Goal: Find specific page/section: Locate a particular part of the current website

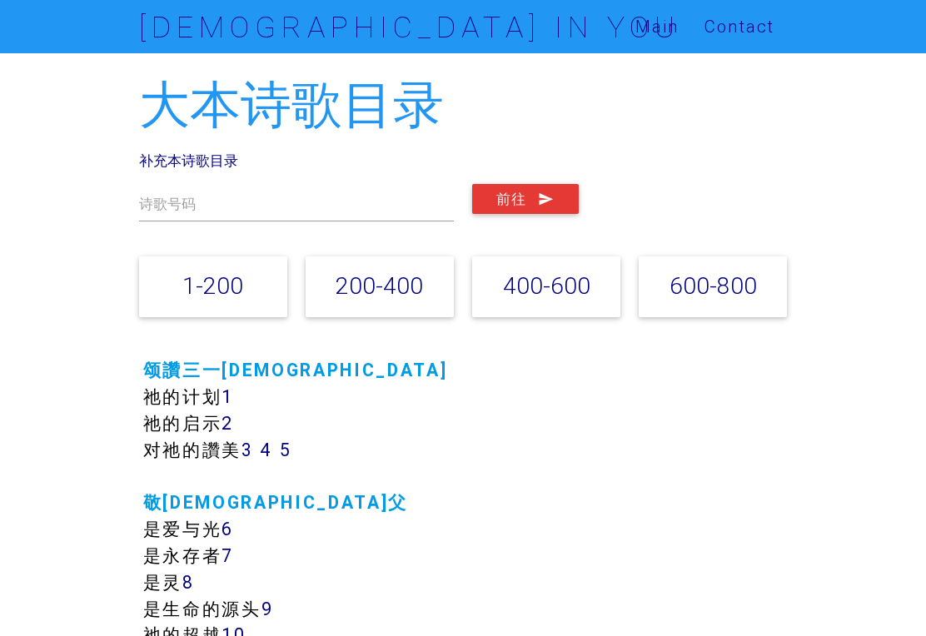
scroll to position [8, 0]
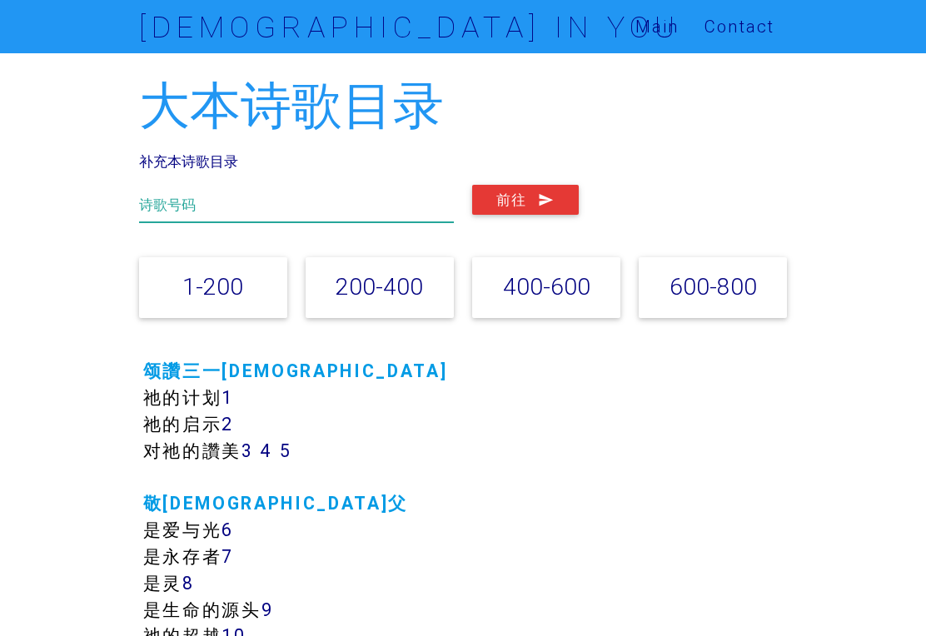
click at [213, 209] on input "text" at bounding box center [296, 203] width 315 height 37
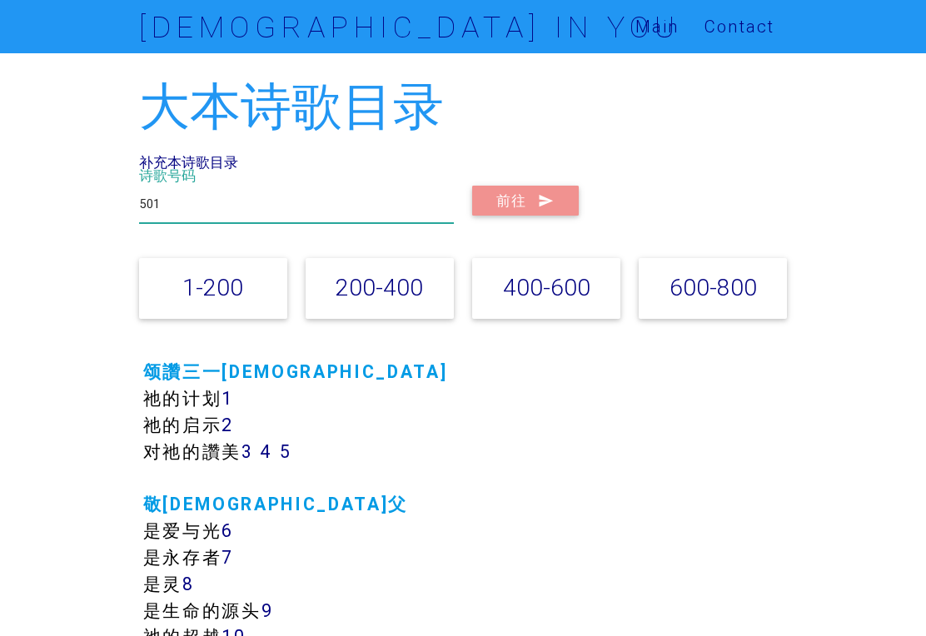
type input "501"
click at [538, 201] on button "前往" at bounding box center [525, 201] width 107 height 30
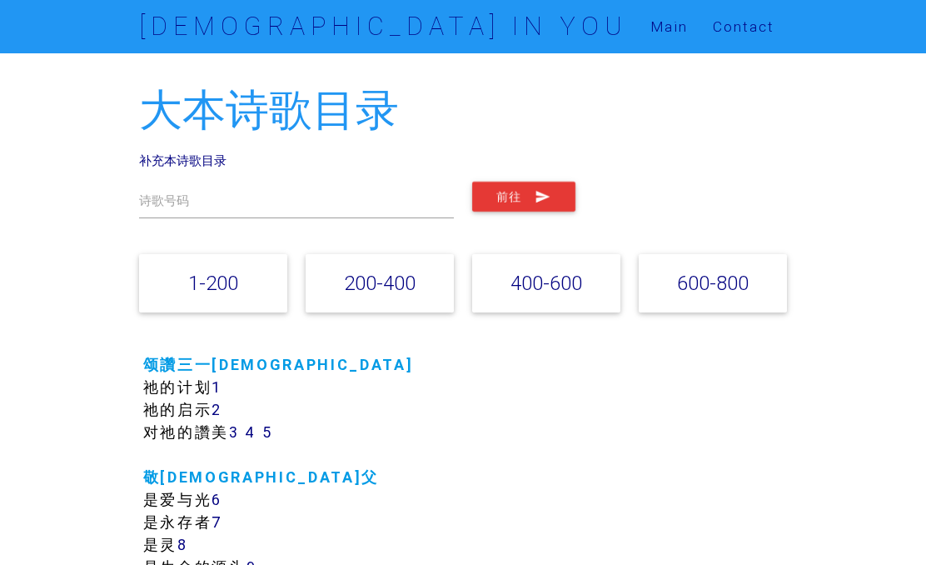
scroll to position [4, 0]
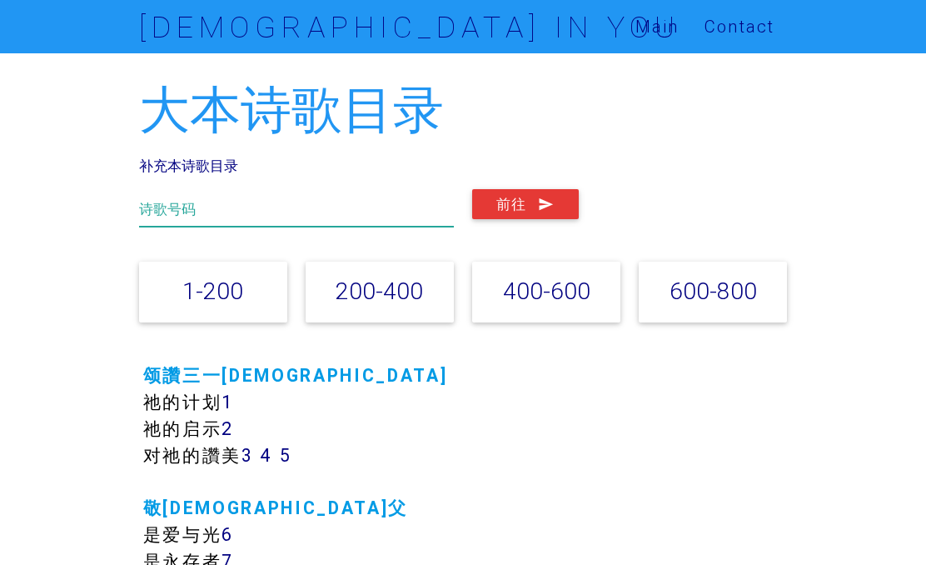
click at [257, 217] on input "text" at bounding box center [296, 207] width 315 height 37
click at [539, 211] on icon "submit" at bounding box center [546, 204] width 17 height 30
click at [288, 209] on input "406" at bounding box center [296, 207] width 315 height 37
type input "4"
click at [546, 177] on div "501 诗歌号码 前往" at bounding box center [463, 208] width 666 height 62
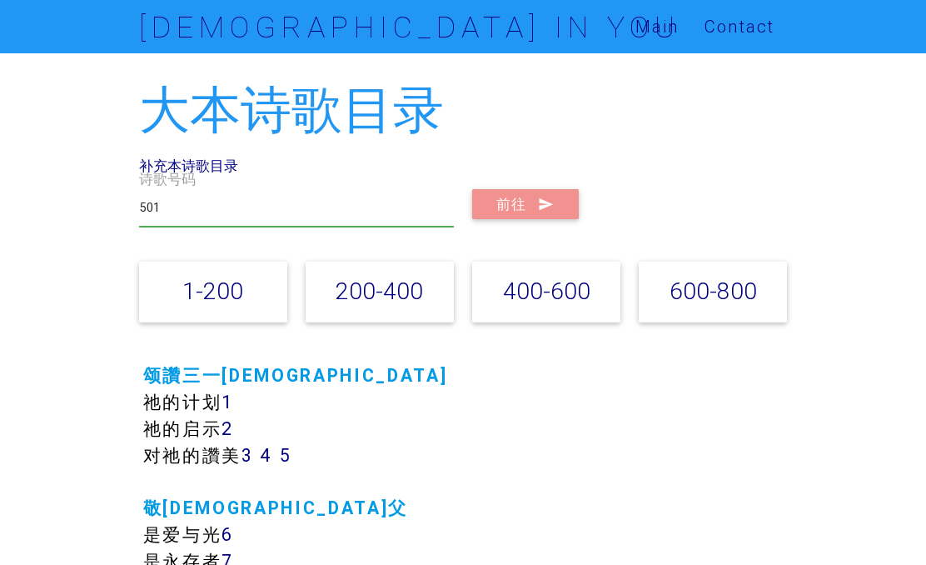
click at [535, 202] on button "前往" at bounding box center [525, 204] width 107 height 30
click at [256, 209] on input "501" at bounding box center [296, 207] width 315 height 37
type input "5"
click at [524, 205] on button "前往" at bounding box center [525, 204] width 107 height 30
click at [252, 212] on input "731" at bounding box center [296, 207] width 315 height 37
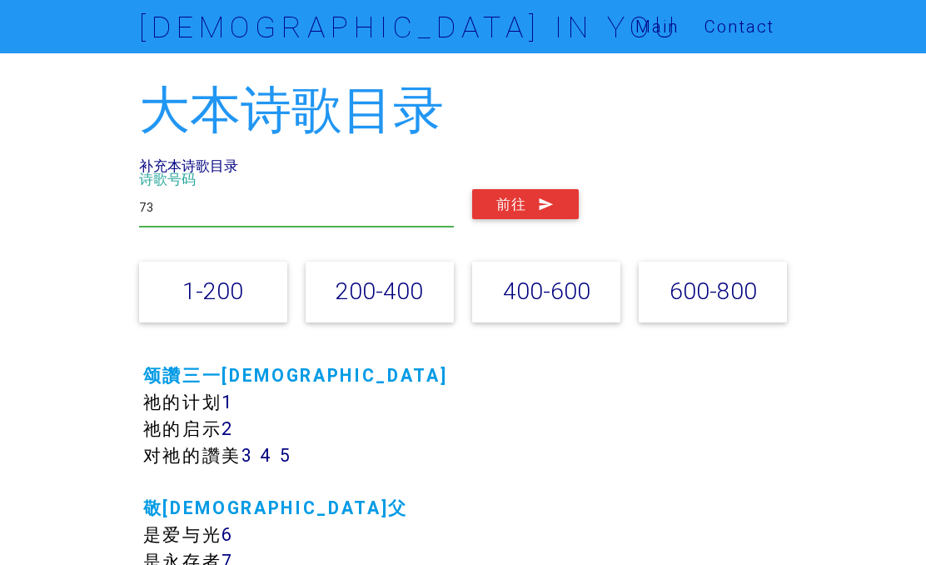
type input "7"
click at [546, 194] on icon "submit" at bounding box center [546, 204] width 17 height 30
click at [332, 193] on input "516" at bounding box center [296, 207] width 315 height 37
click at [332, 205] on input "516" at bounding box center [296, 207] width 315 height 37
type input "5"
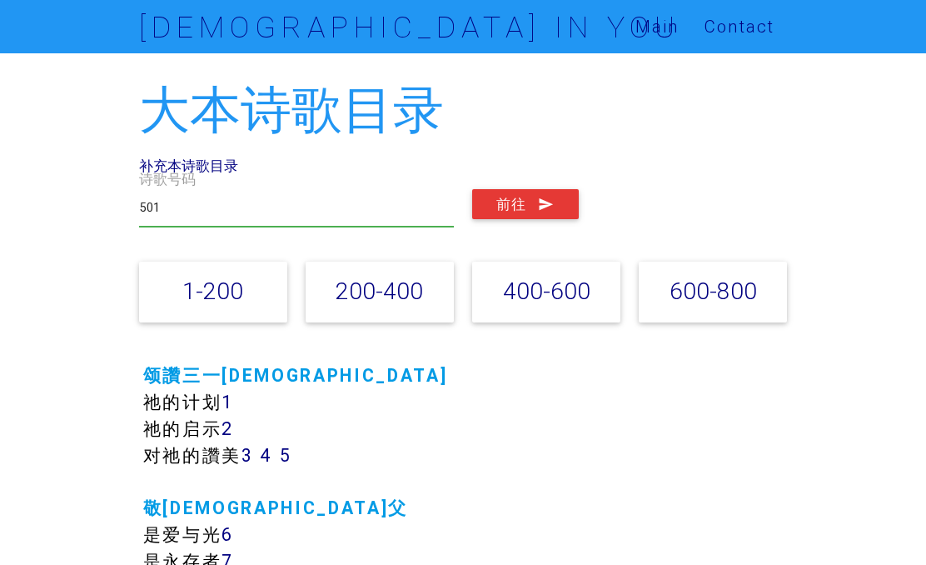
click at [531, 207] on button "前往" at bounding box center [525, 204] width 107 height 30
click at [360, 212] on input "501" at bounding box center [296, 207] width 315 height 37
type input "5"
type input "$"
click at [525, 203] on button "前往" at bounding box center [525, 204] width 107 height 30
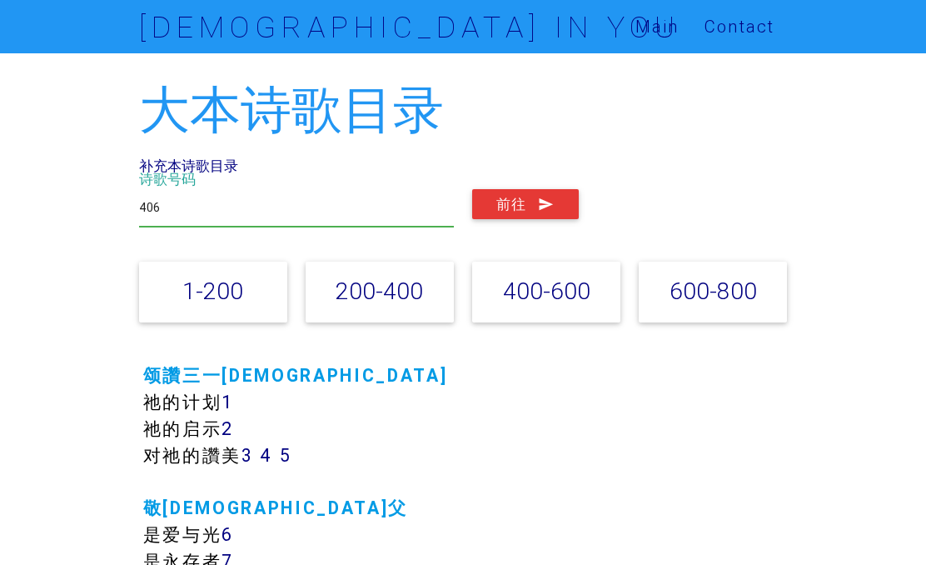
click at [337, 213] on input "406" at bounding box center [296, 207] width 315 height 37
type input "4"
click at [560, 192] on button "前往" at bounding box center [525, 204] width 107 height 30
click at [299, 223] on input "516" at bounding box center [296, 207] width 315 height 37
type input "5"
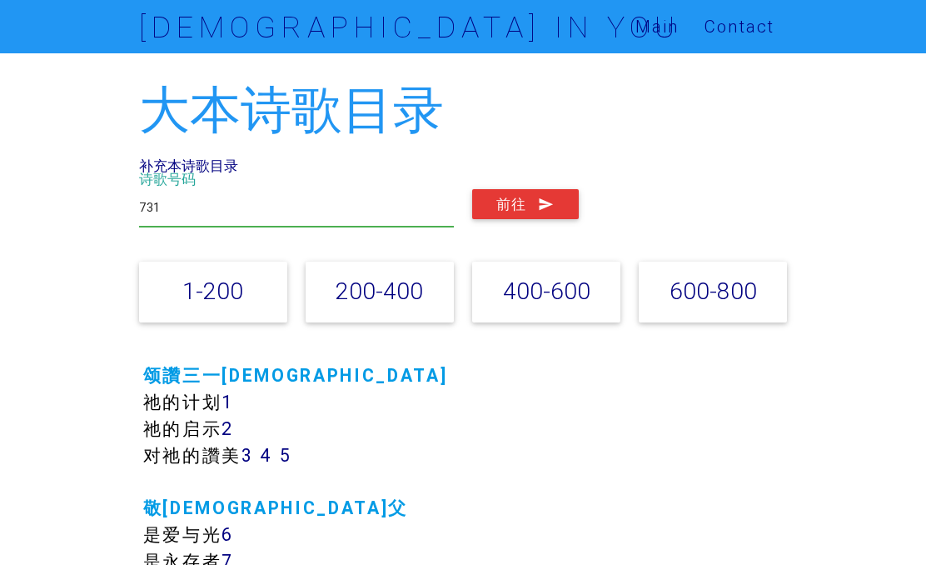
type input "731"
click at [549, 213] on icon "submit" at bounding box center [546, 204] width 17 height 30
